Goal: Navigation & Orientation: Find specific page/section

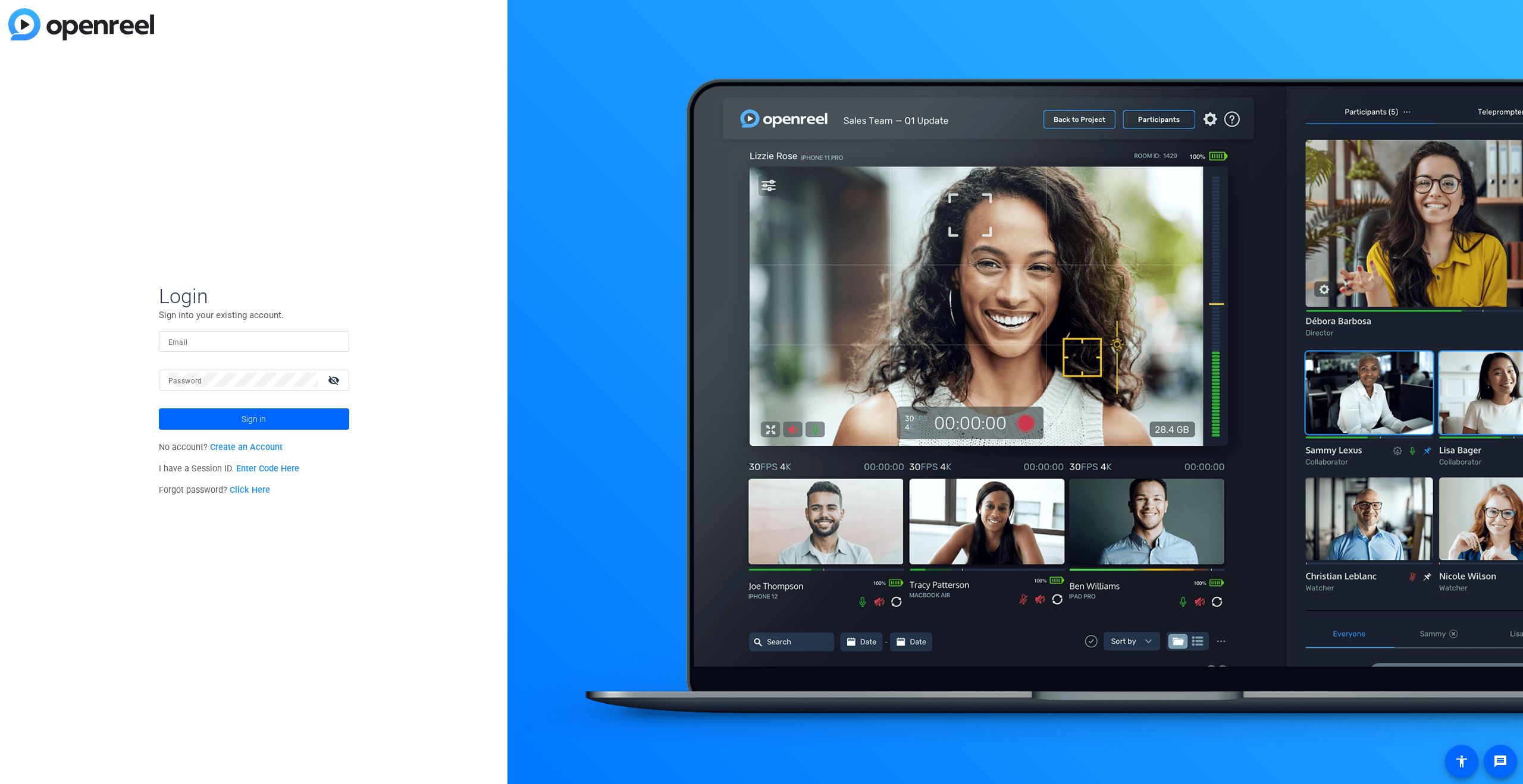
click at [216, 344] on input "Email" at bounding box center [254, 341] width 171 height 15
type input "william.clegg@churchofjesuschrist.org"
click at [302, 420] on span at bounding box center [254, 419] width 191 height 28
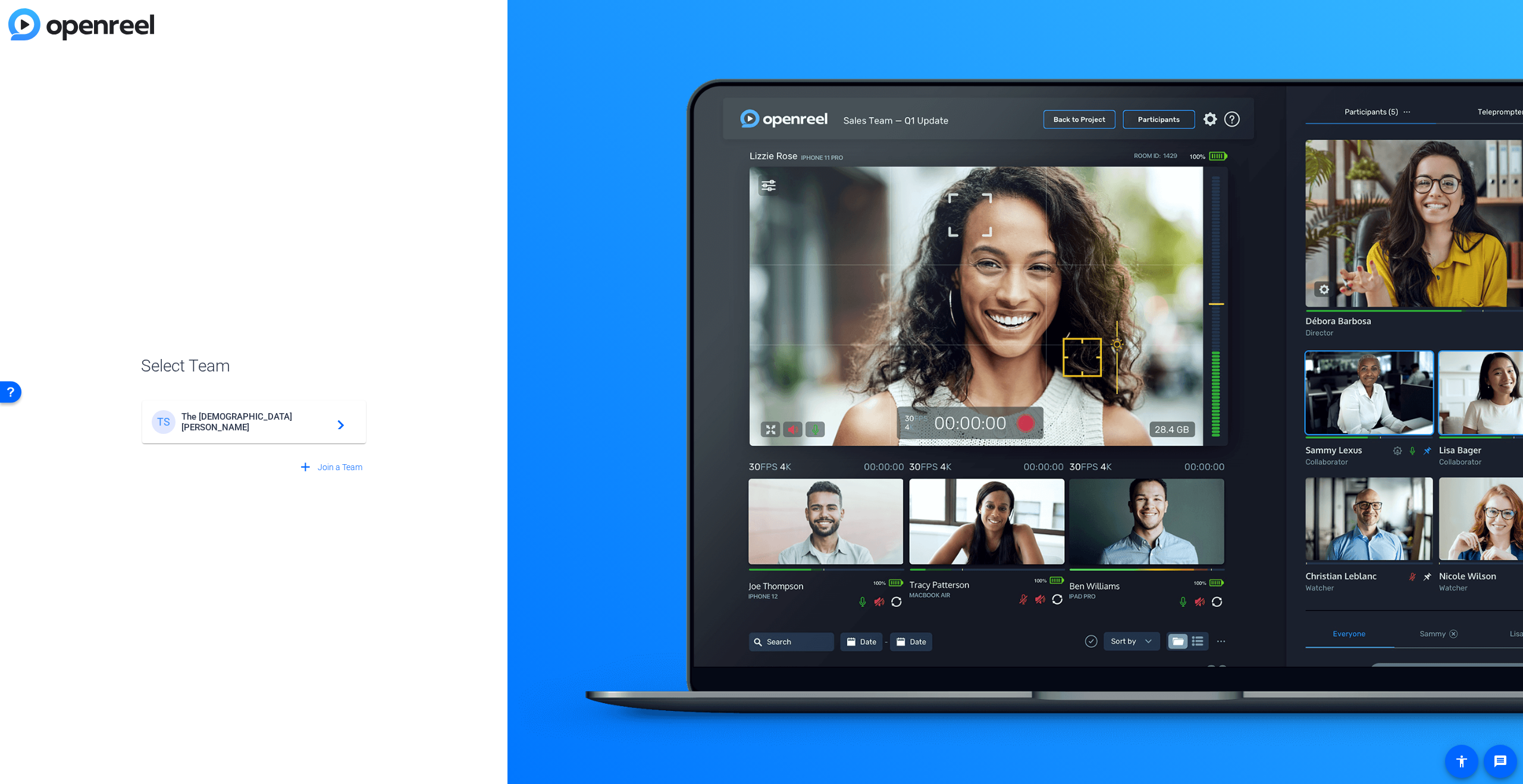
click at [302, 420] on span "The Church of Jesus Christ of Latter-day Saints" at bounding box center [255, 422] width 148 height 22
